Goal: Transaction & Acquisition: Purchase product/service

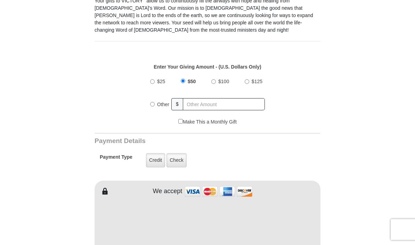
click at [152, 106] on input "Other" at bounding box center [152, 104] width 5 height 5
radio input "true"
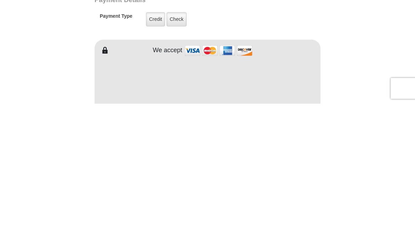
type input "230.00"
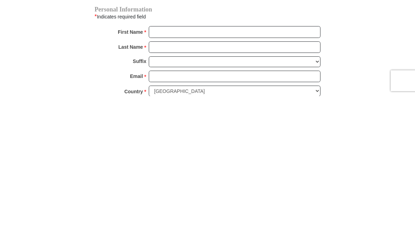
scroll to position [371, 0]
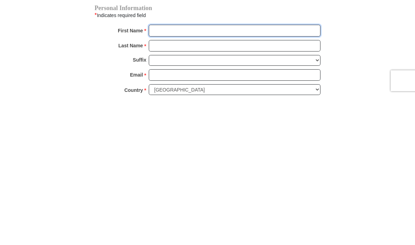
click at [252, 173] on input "First Name *" at bounding box center [235, 179] width 172 height 12
type input "[PERSON_NAME]"
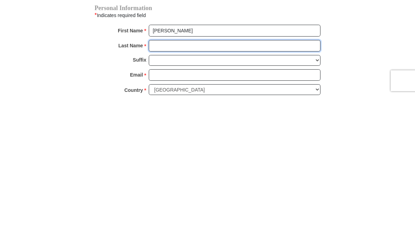
type input "Barrio"
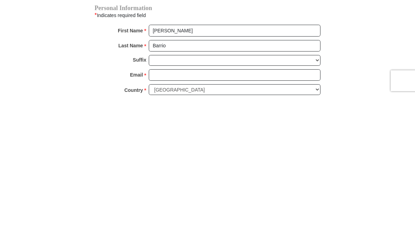
scroll to position [520, 0]
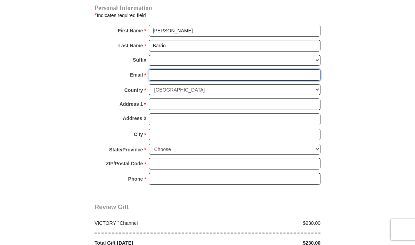
click at [221, 73] on input "Email *" at bounding box center [235, 75] width 172 height 12
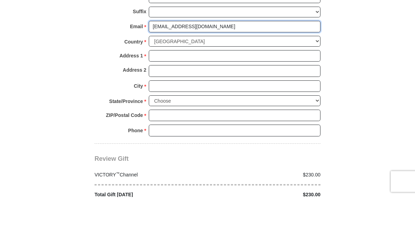
type input "[EMAIL_ADDRESS][DOMAIN_NAME]"
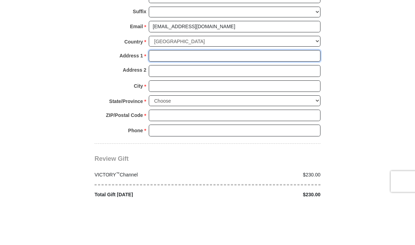
click at [247, 98] on input "Address 1 *" at bounding box center [235, 104] width 172 height 12
type input "601 Avalon Dr"
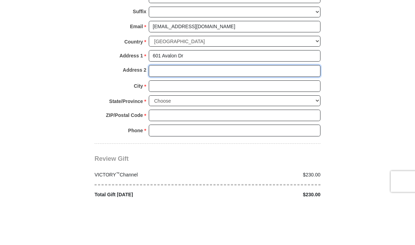
type input "Unit 6416"
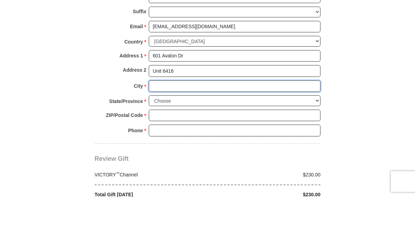
type input "[GEOGRAPHIC_DATA]"
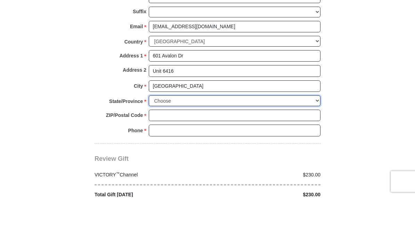
select select "NJ"
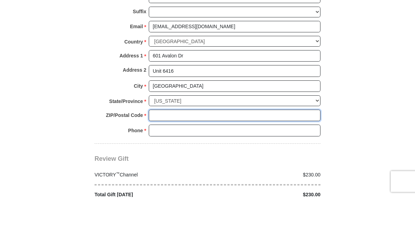
type input "07075"
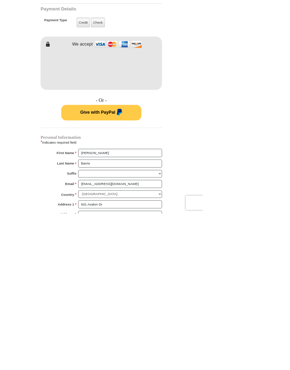
scroll to position [509, 0]
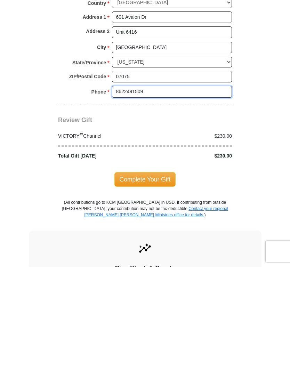
type input "8622491509"
click at [148, 244] on span "Complete Your Gift" at bounding box center [145, 282] width 62 height 15
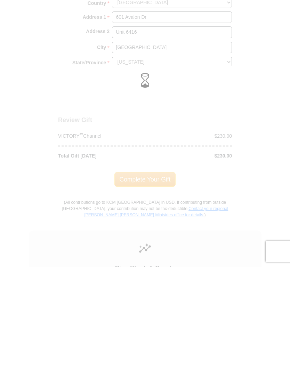
scroll to position [612, 0]
